Goal: Task Accomplishment & Management: Manage account settings

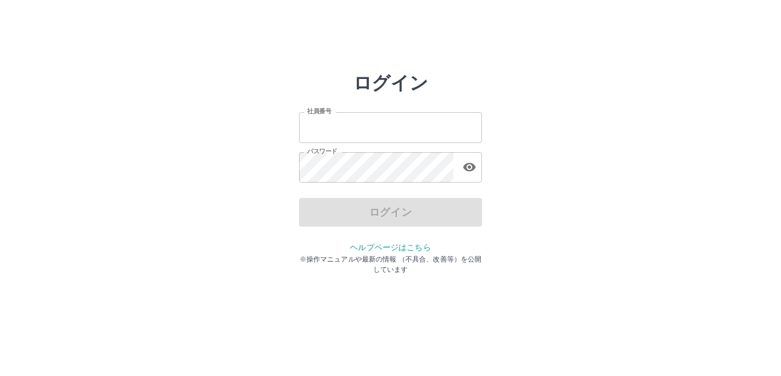
type input "*******"
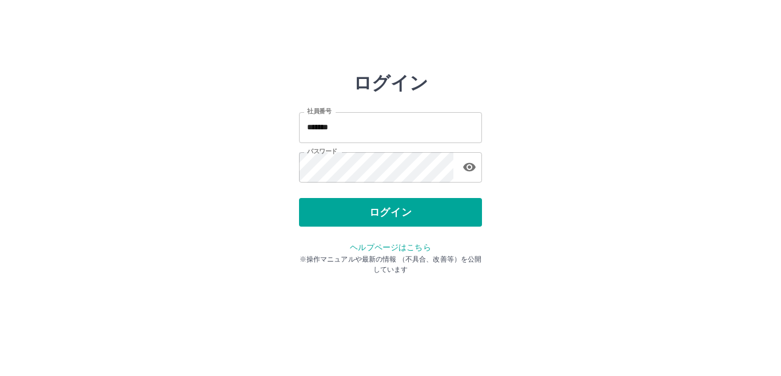
click at [347, 213] on div "ログイン" at bounding box center [390, 212] width 183 height 29
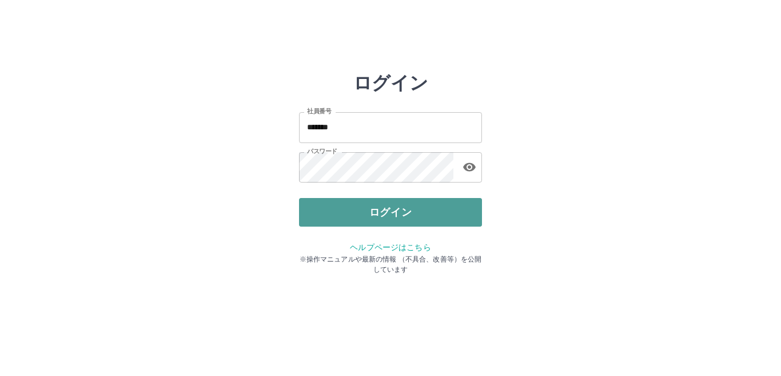
click at [354, 210] on button "ログイン" at bounding box center [390, 212] width 183 height 29
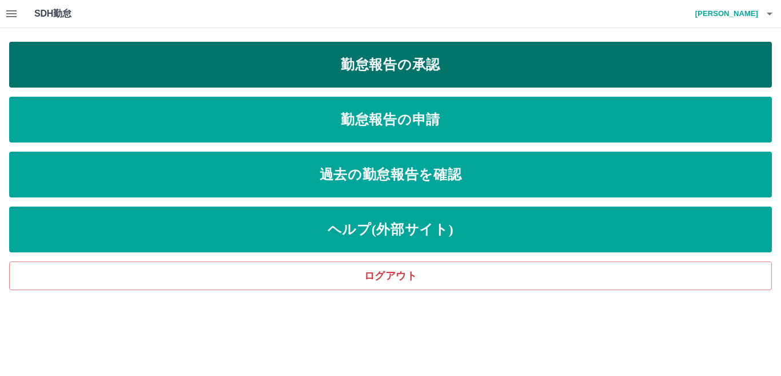
click at [391, 67] on link "勤怠報告の承認" at bounding box center [390, 65] width 763 height 46
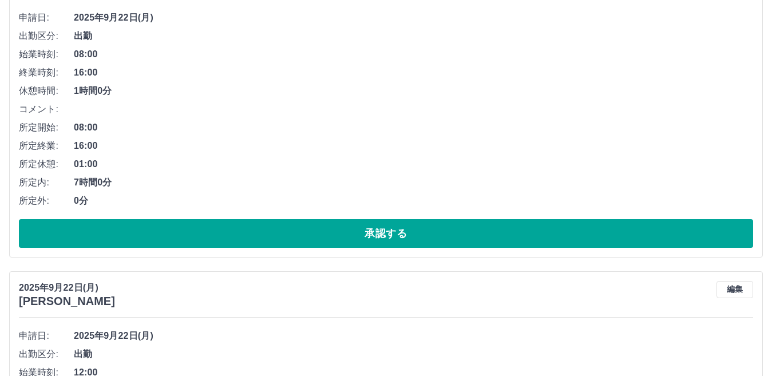
scroll to position [1716, 0]
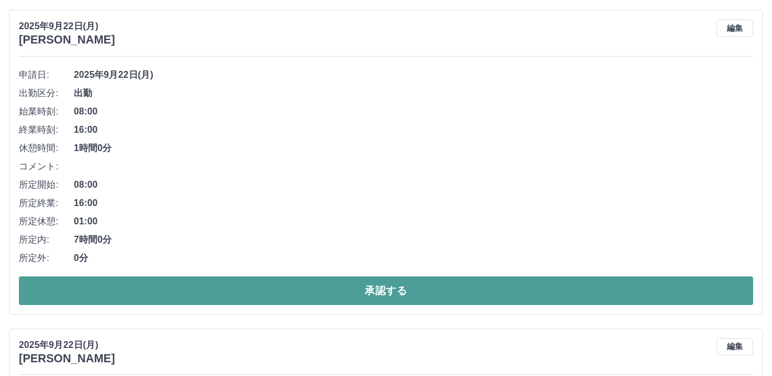
click at [334, 295] on button "承認する" at bounding box center [386, 290] width 734 height 29
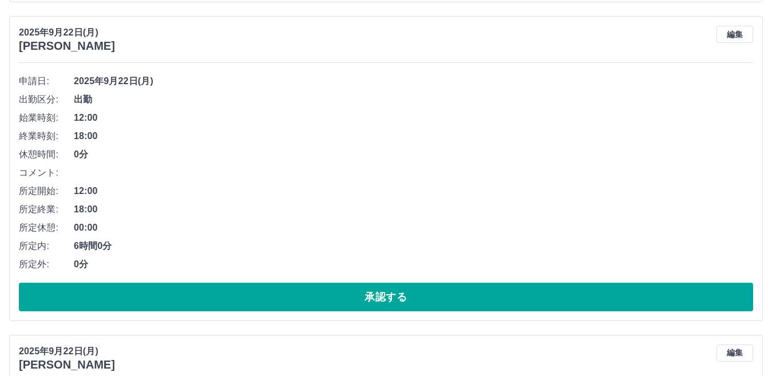
scroll to position [1683, 0]
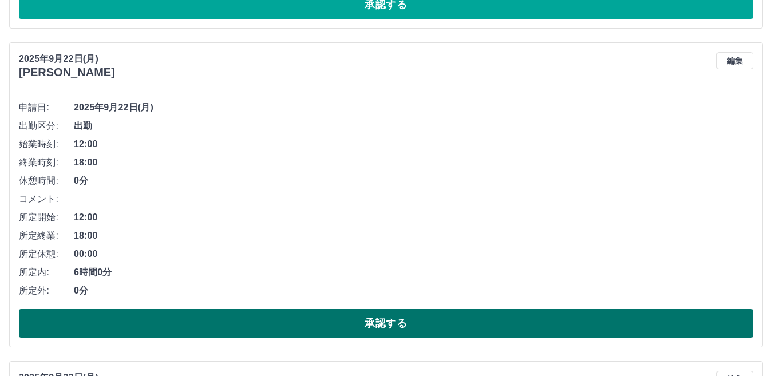
click at [44, 317] on button "承認する" at bounding box center [386, 323] width 734 height 29
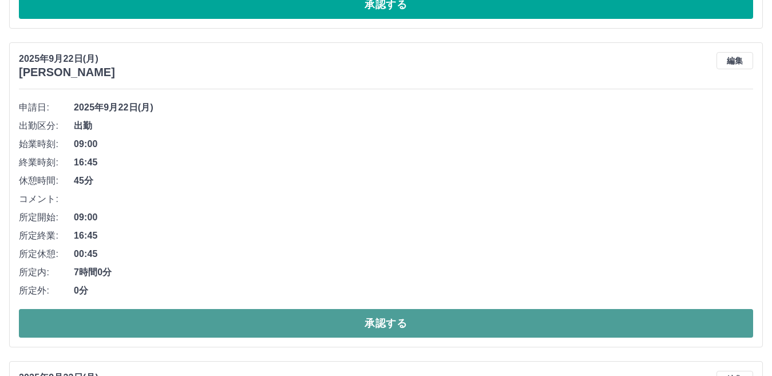
click at [255, 325] on button "承認する" at bounding box center [386, 323] width 734 height 29
click at [222, 324] on button "承認する" at bounding box center [386, 323] width 734 height 29
click at [360, 324] on button "承認する" at bounding box center [386, 323] width 734 height 29
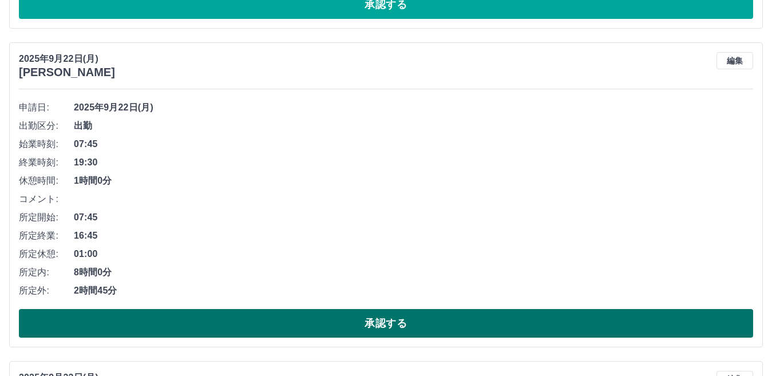
click at [284, 323] on button "承認する" at bounding box center [386, 323] width 734 height 29
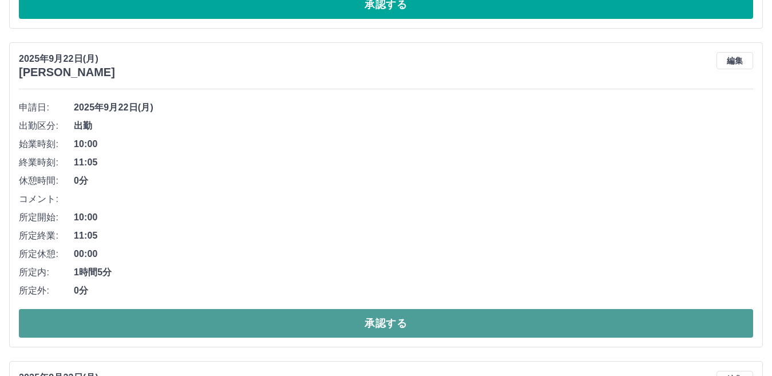
click at [271, 324] on button "承認する" at bounding box center [386, 323] width 734 height 29
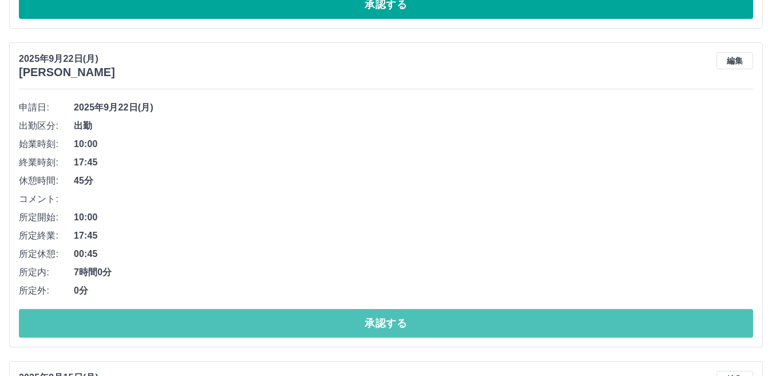
drag, startPoint x: 260, startPoint y: 322, endPoint x: 268, endPoint y: 323, distance: 8.0
click at [264, 322] on button "承認する" at bounding box center [386, 323] width 734 height 29
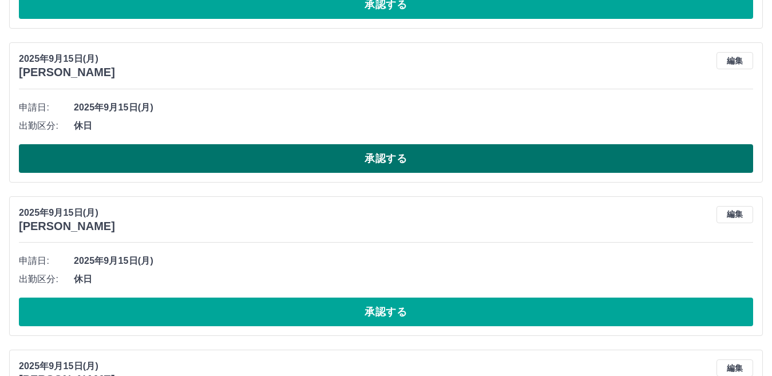
click at [343, 157] on button "承認する" at bounding box center [386, 158] width 734 height 29
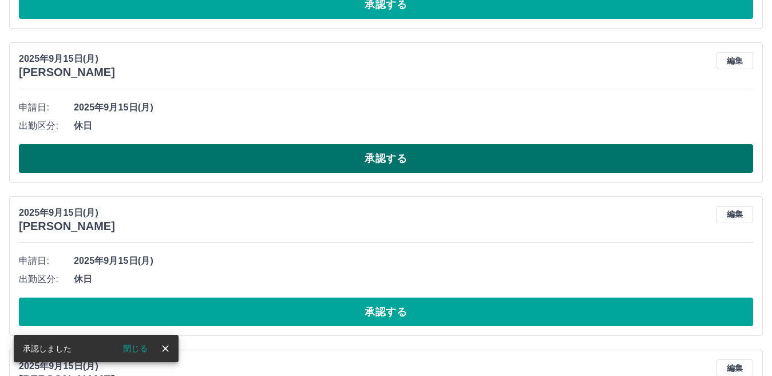
click at [400, 158] on button "承認する" at bounding box center [386, 158] width 734 height 29
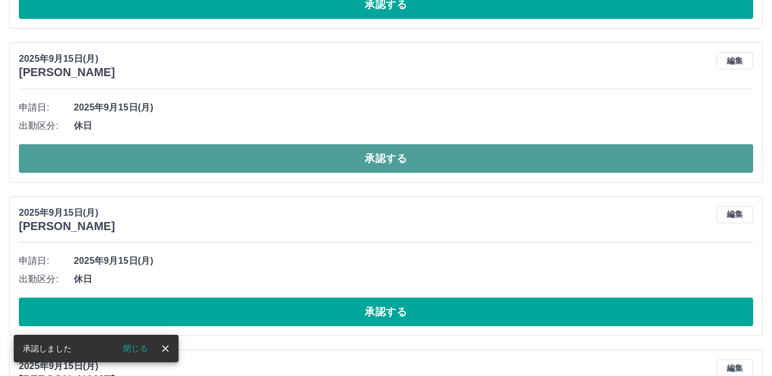
click at [407, 162] on button "承認する" at bounding box center [386, 158] width 734 height 29
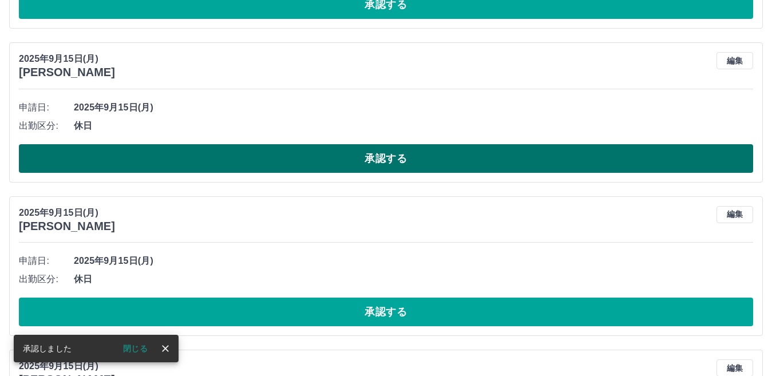
click at [349, 153] on button "承認する" at bounding box center [386, 158] width 734 height 29
click at [387, 158] on button "承認する" at bounding box center [386, 158] width 734 height 29
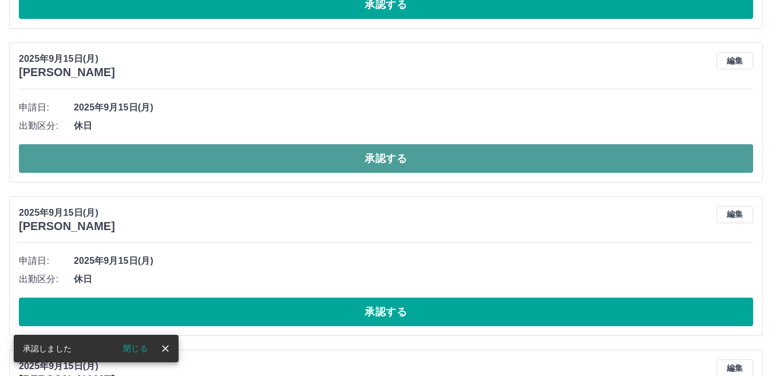
click at [351, 154] on button "承認する" at bounding box center [386, 158] width 734 height 29
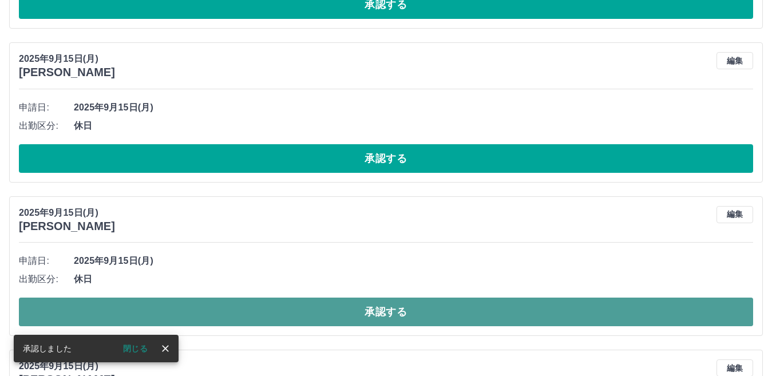
click at [388, 319] on button "承認する" at bounding box center [386, 311] width 734 height 29
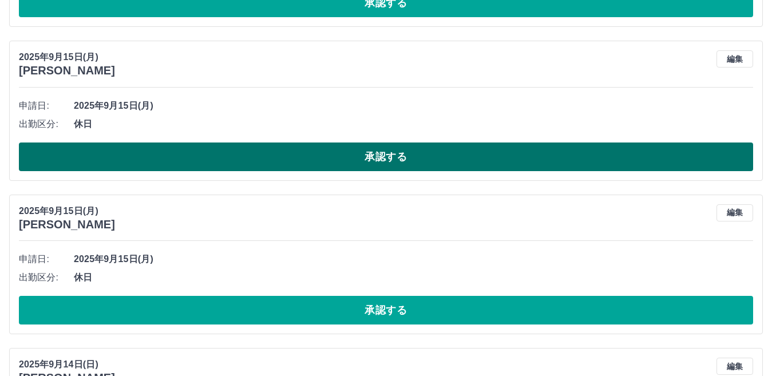
scroll to position [1626, 0]
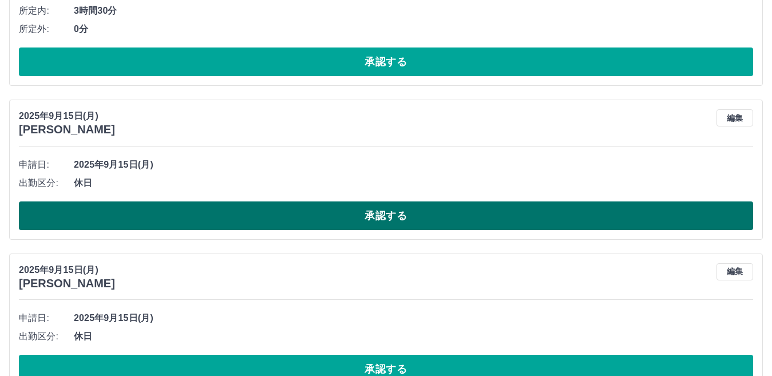
click at [384, 213] on button "承認する" at bounding box center [386, 215] width 734 height 29
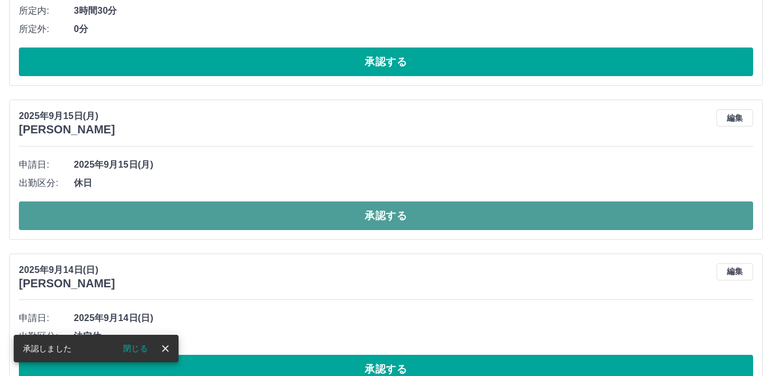
click at [403, 216] on button "承認する" at bounding box center [386, 215] width 734 height 29
click at [367, 217] on button "承認する" at bounding box center [386, 215] width 734 height 29
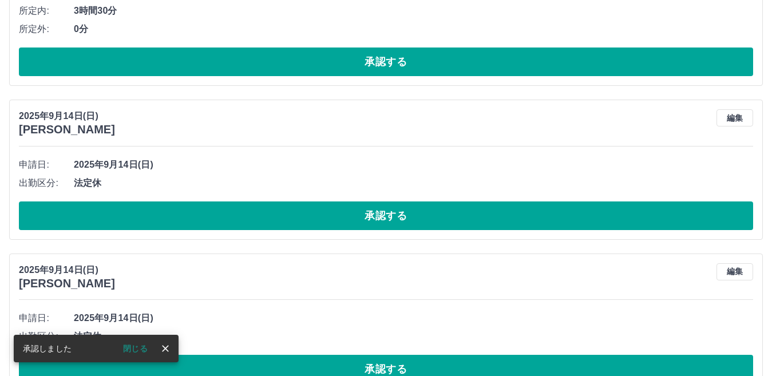
click at [395, 218] on button "承認する" at bounding box center [386, 215] width 734 height 29
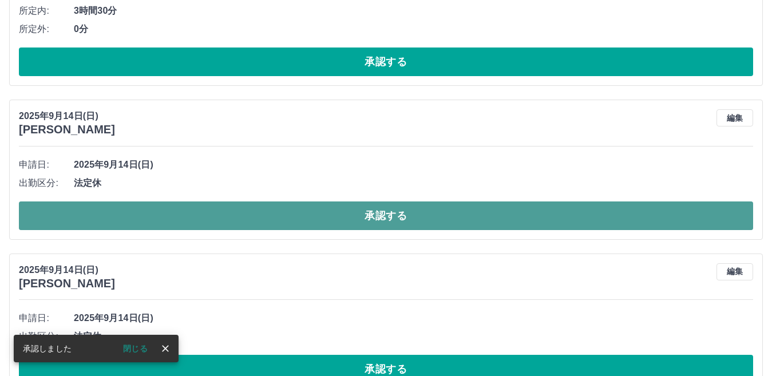
click at [313, 209] on button "承認する" at bounding box center [386, 215] width 734 height 29
click at [307, 212] on button "承認する" at bounding box center [386, 215] width 734 height 29
click at [307, 209] on button "承認する" at bounding box center [386, 215] width 734 height 29
click at [306, 220] on button "承認する" at bounding box center [386, 215] width 734 height 29
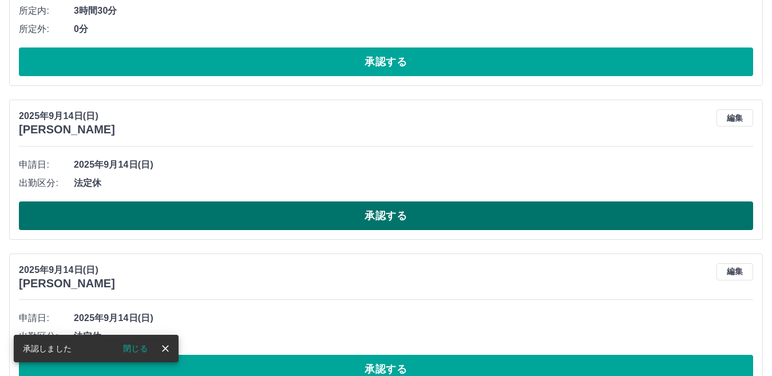
click at [364, 220] on button "承認する" at bounding box center [386, 215] width 734 height 29
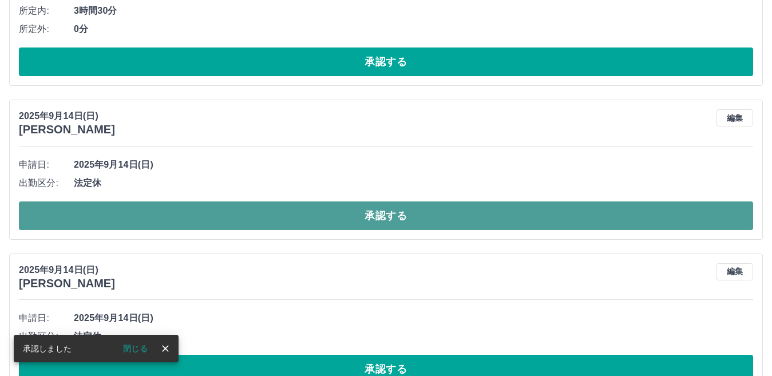
click at [369, 220] on button "承認する" at bounding box center [386, 215] width 734 height 29
click at [367, 220] on button "承認する" at bounding box center [386, 215] width 734 height 29
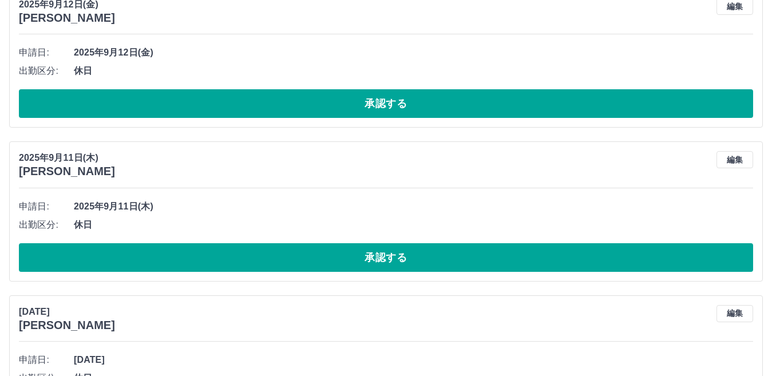
scroll to position [2028, 0]
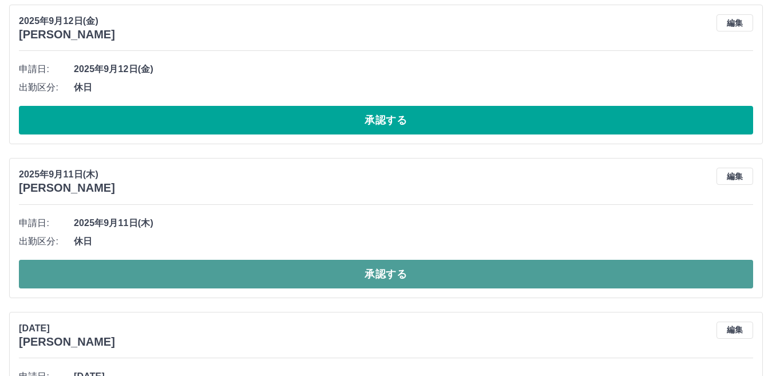
click at [367, 279] on button "承認する" at bounding box center [386, 274] width 734 height 29
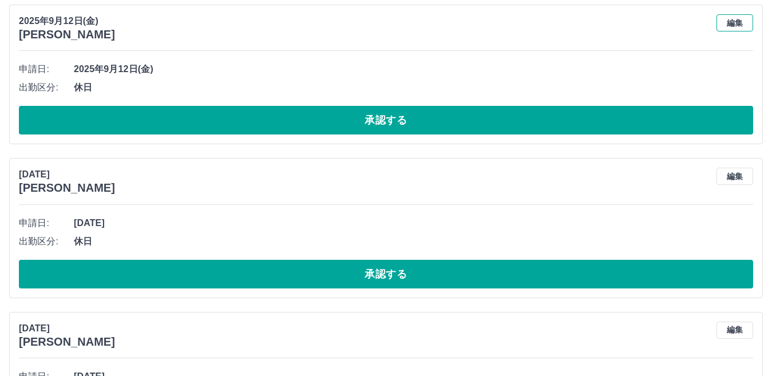
click at [737, 24] on button "編集" at bounding box center [734, 22] width 37 height 17
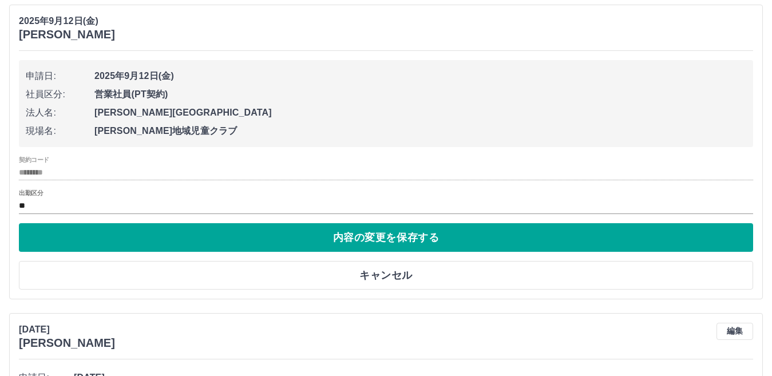
click at [49, 177] on input "********" at bounding box center [386, 172] width 734 height 14
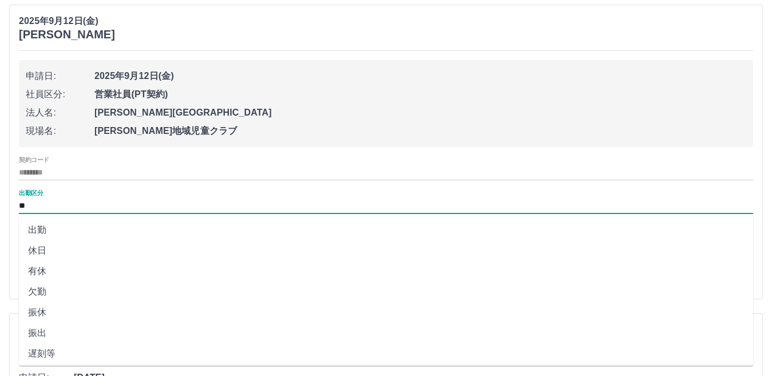
click at [34, 204] on input "**" at bounding box center [386, 205] width 734 height 14
drag, startPoint x: 39, startPoint y: 227, endPoint x: 38, endPoint y: 215, distance: 12.1
click at [39, 226] on li "出勤" at bounding box center [386, 230] width 734 height 21
type input "**"
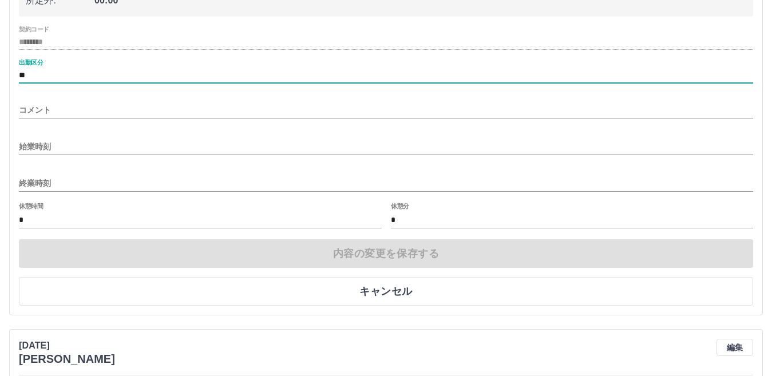
scroll to position [2200, 0]
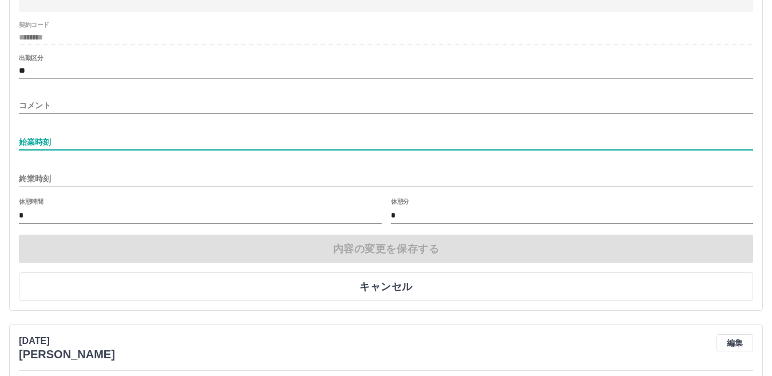
click at [37, 142] on input "始業時刻" at bounding box center [386, 142] width 734 height 17
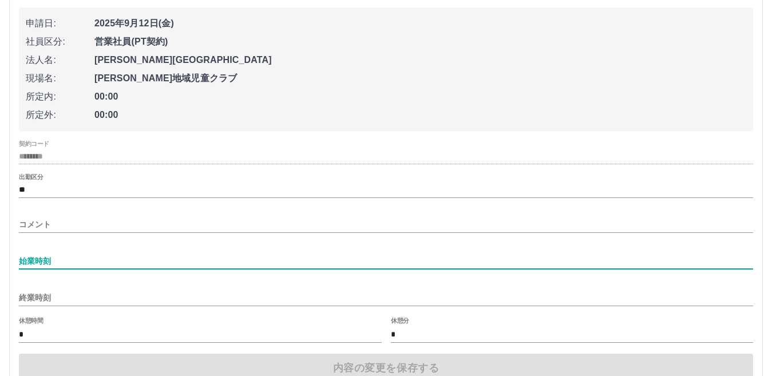
scroll to position [2085, 0]
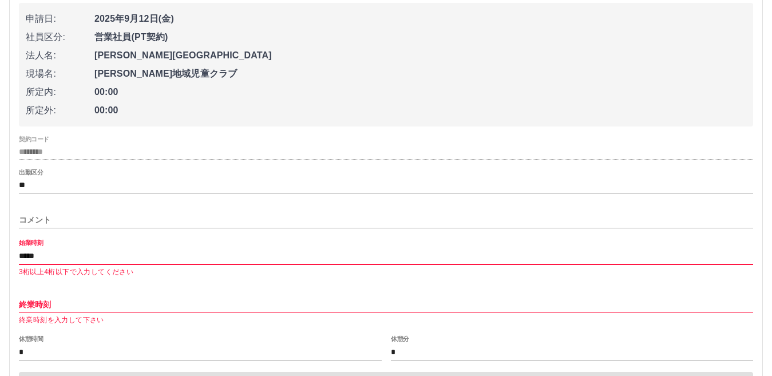
type input "*****"
click at [45, 307] on input "終業時刻" at bounding box center [386, 304] width 734 height 17
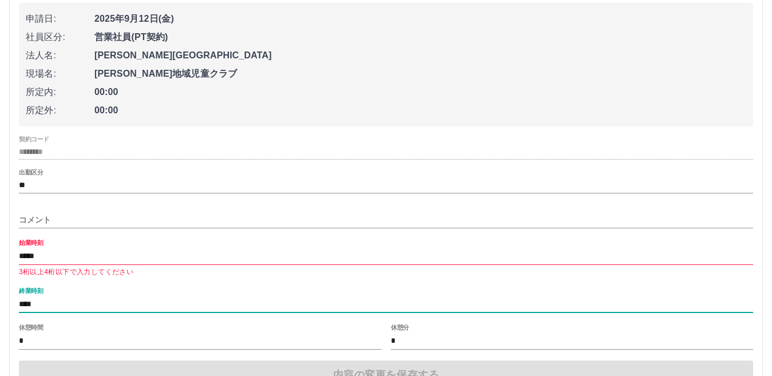
type input "****"
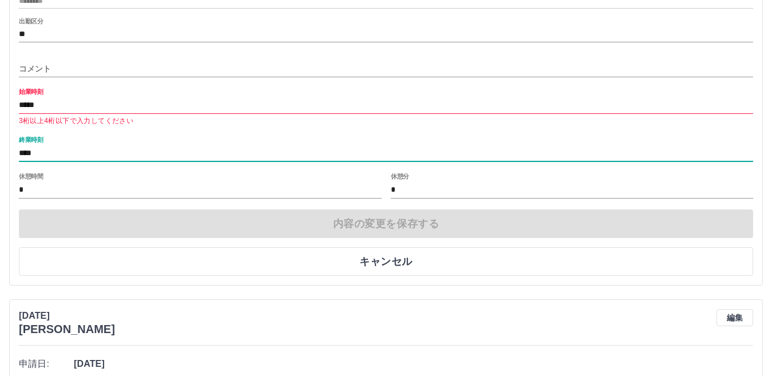
scroll to position [2257, 0]
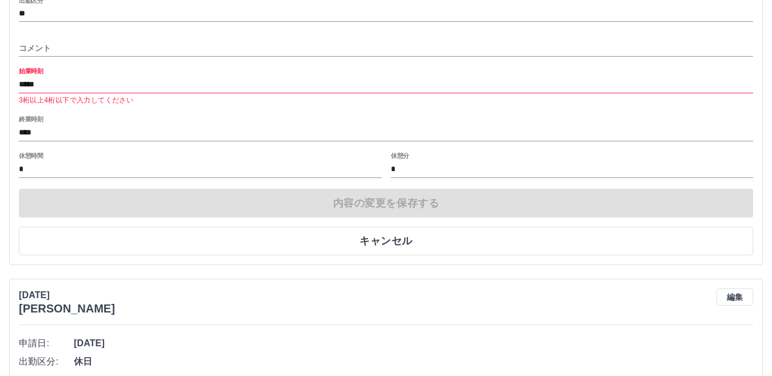
click at [404, 208] on div "内容の変更を保存する キャンセル" at bounding box center [386, 222] width 734 height 66
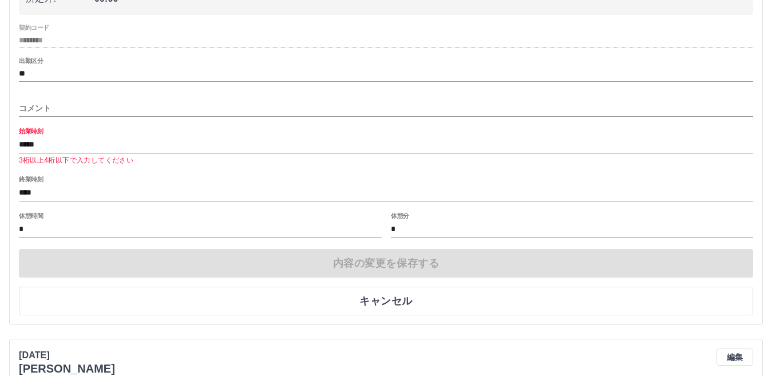
scroll to position [2200, 0]
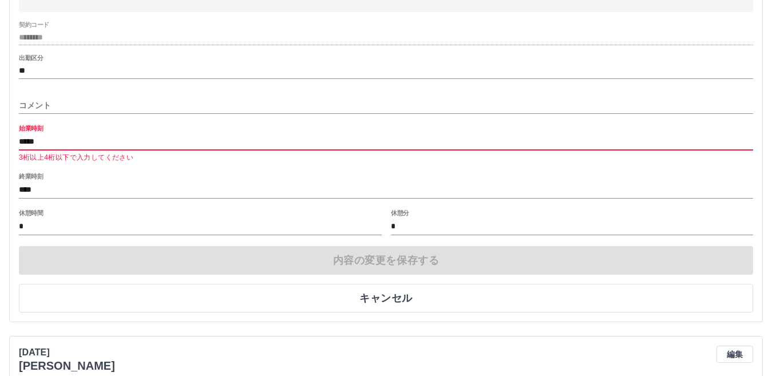
click at [53, 146] on input "*****" at bounding box center [386, 142] width 734 height 17
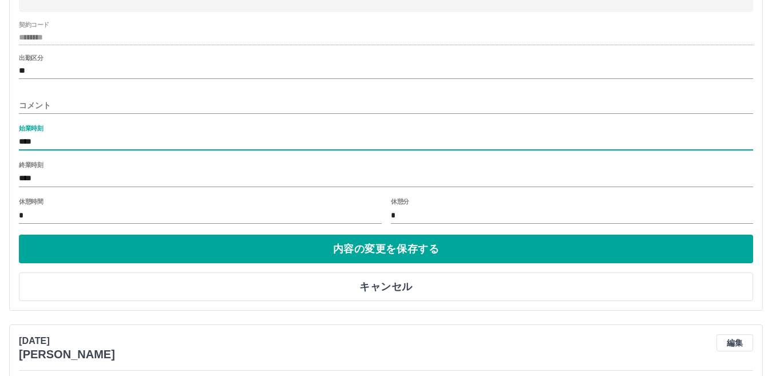
type input "****"
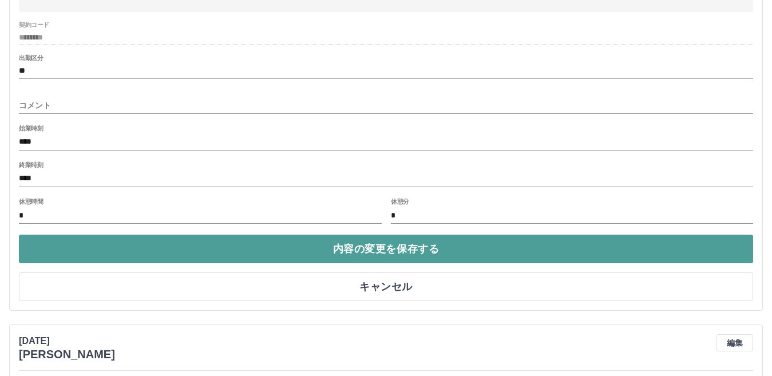
click at [233, 255] on button "内容の変更を保存する" at bounding box center [386, 248] width 734 height 29
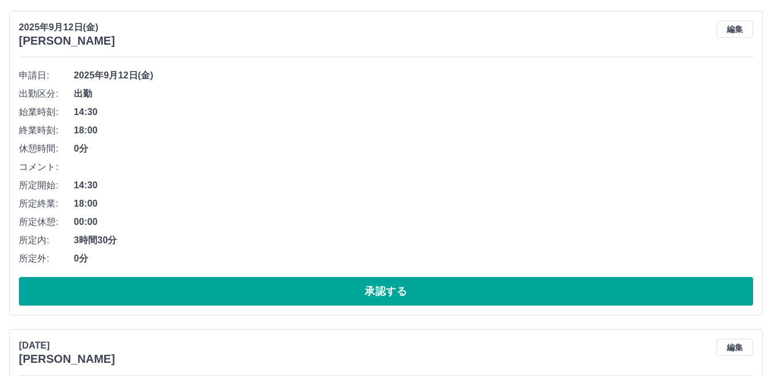
scroll to position [2039, 0]
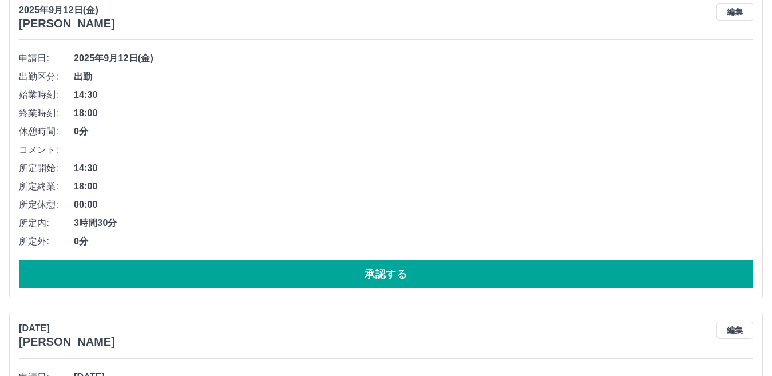
drag, startPoint x: 331, startPoint y: 278, endPoint x: 320, endPoint y: 249, distance: 30.4
click at [331, 274] on button "承認する" at bounding box center [386, 274] width 734 height 29
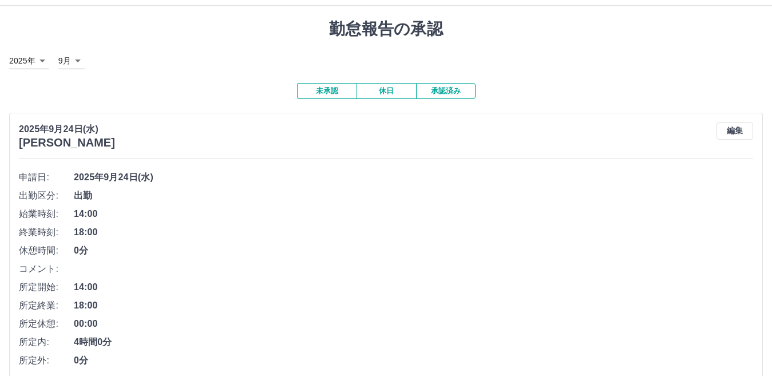
scroll to position [0, 0]
